Goal: Navigation & Orientation: Find specific page/section

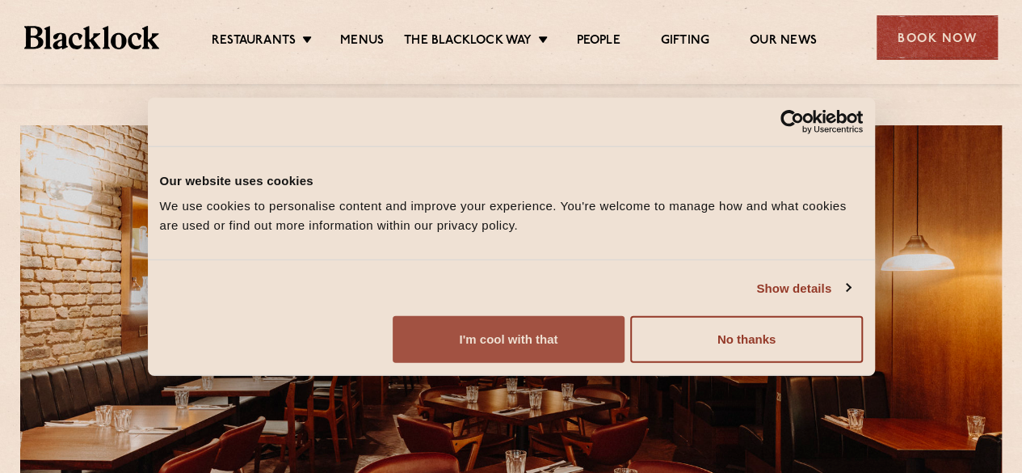
click at [624, 349] on button "I'm cool with that" at bounding box center [509, 339] width 232 height 47
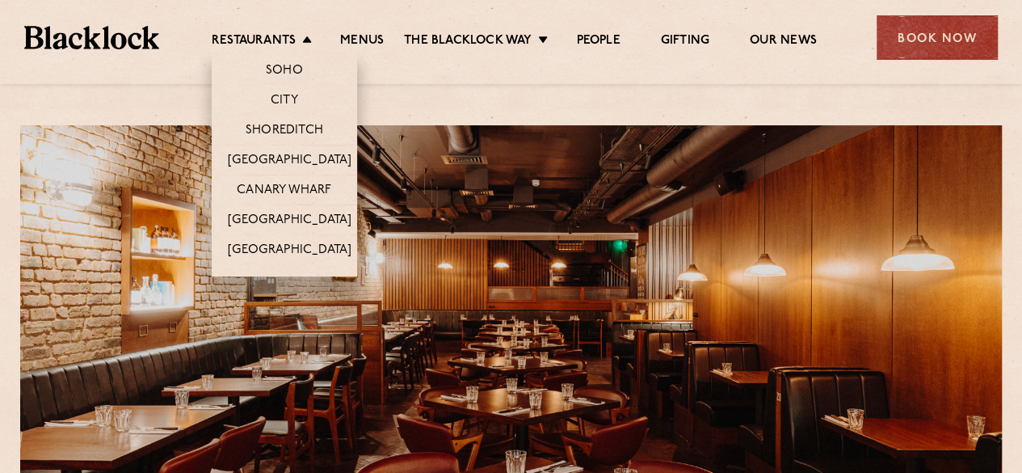
click at [300, 36] on li "Restaurants Soho City Shoreditch Covent Garden Canary Wharf Manchester Birmingh…" at bounding box center [266, 42] width 108 height 18
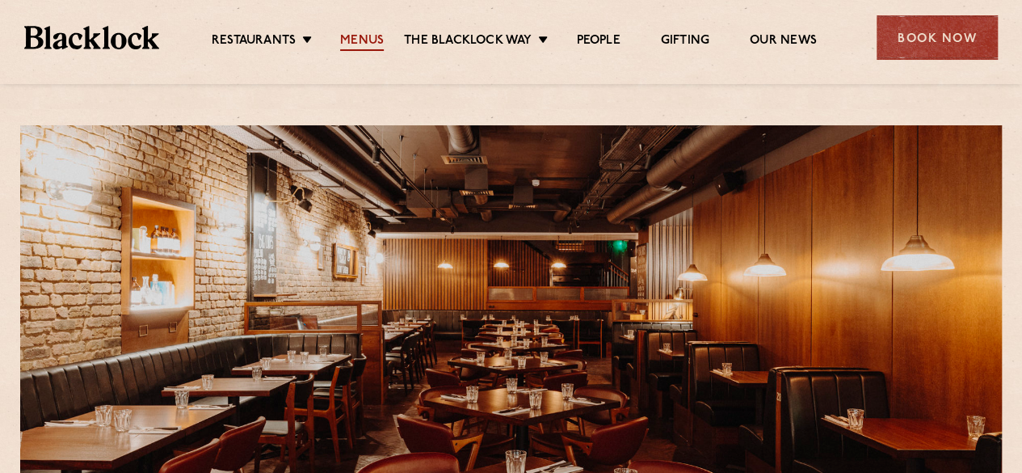
click at [363, 45] on link "Menus" at bounding box center [362, 42] width 44 height 18
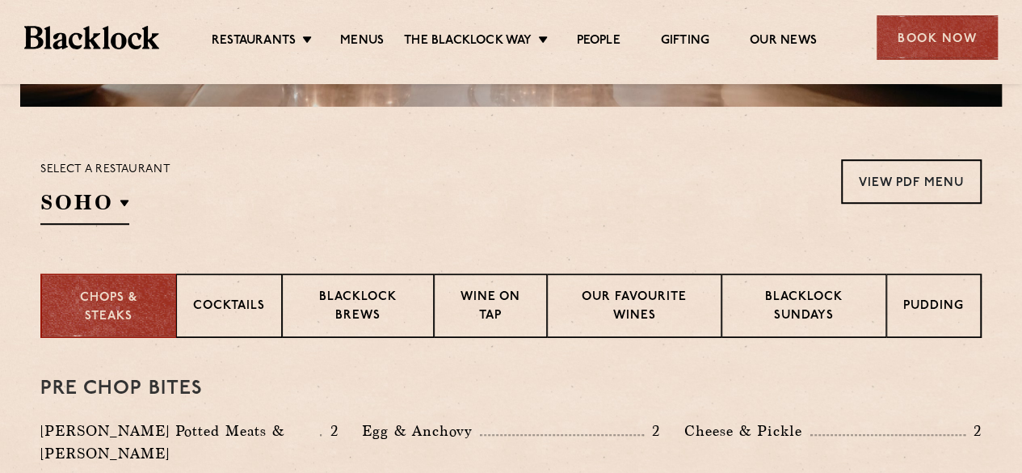
scroll to position [470, 0]
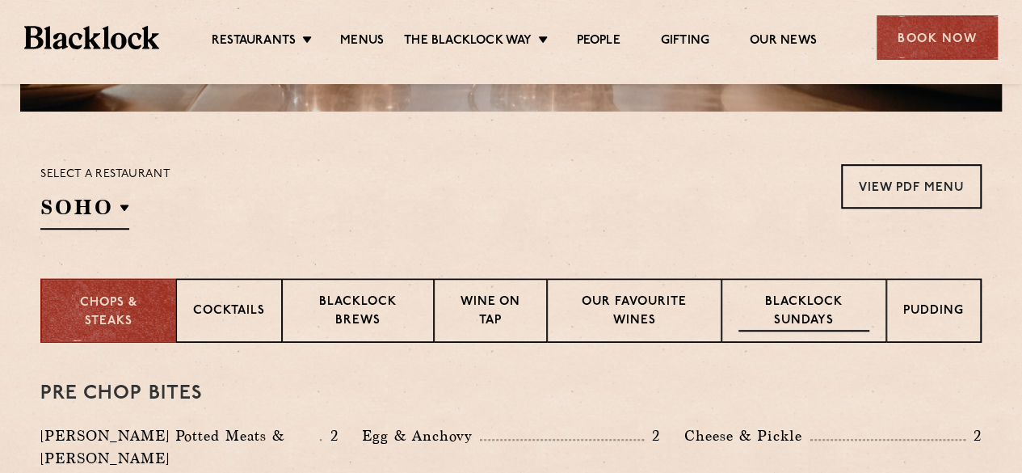
click at [775, 309] on p "Blacklock Sundays" at bounding box center [803, 312] width 131 height 38
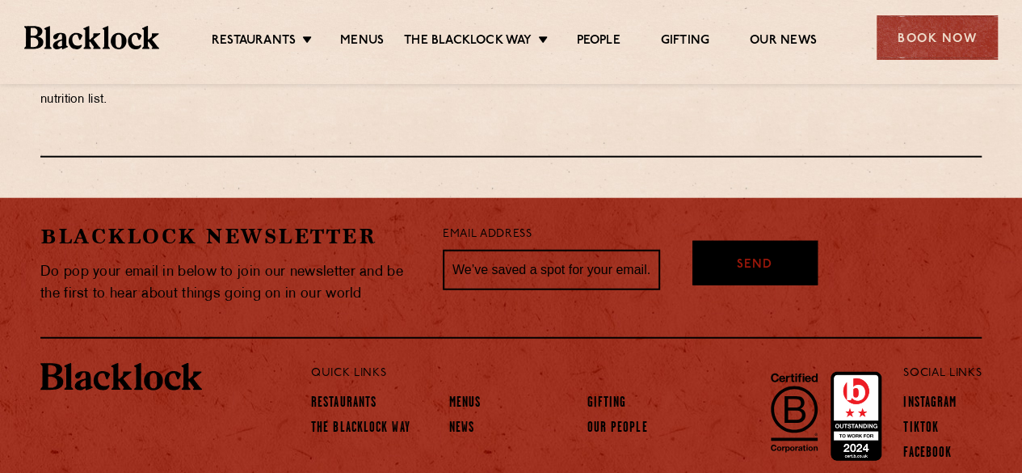
scroll to position [1972, 0]
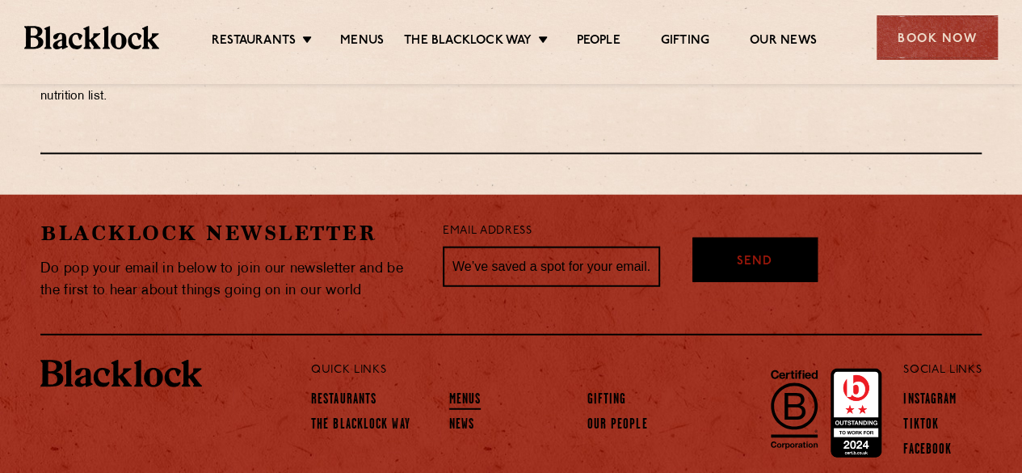
click at [460, 401] on link "Menus" at bounding box center [465, 401] width 32 height 18
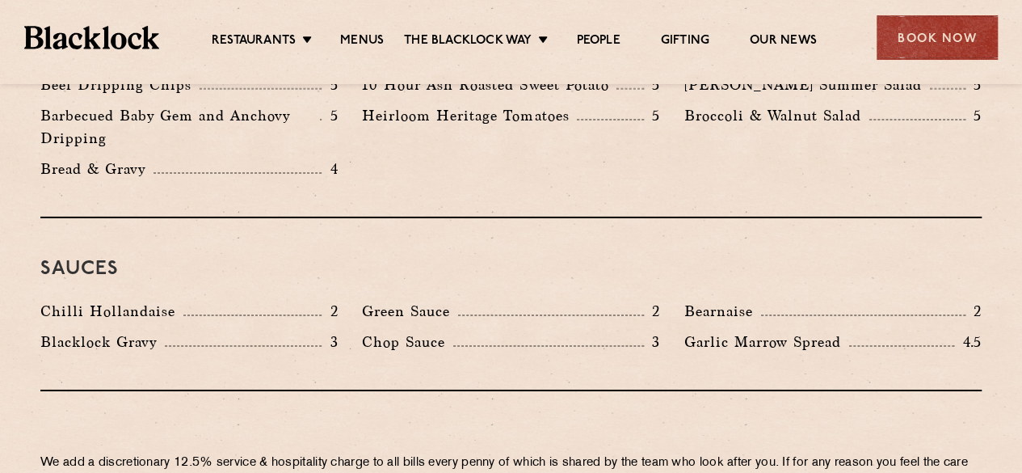
scroll to position [2584, 0]
